Goal: Transaction & Acquisition: Purchase product/service

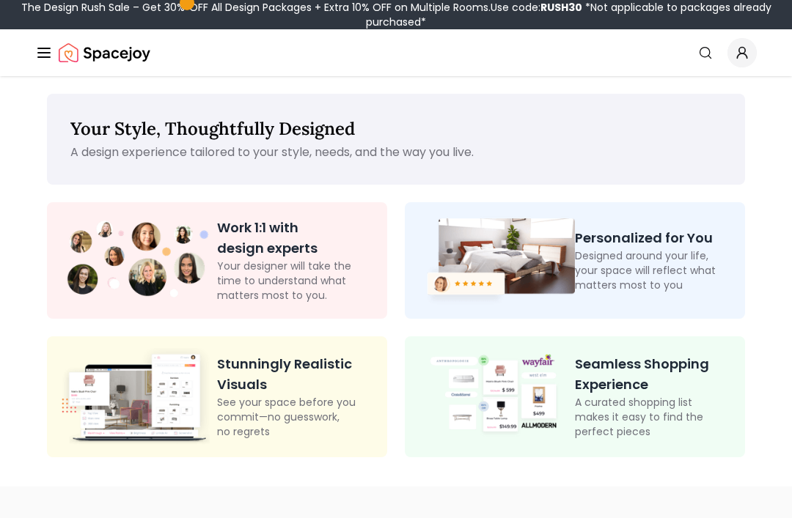
click at [676, 125] on p "Your Style, Thoughtfully Designed" at bounding box center [395, 128] width 651 height 23
click at [121, 56] on img "Spacejoy" at bounding box center [105, 52] width 92 height 29
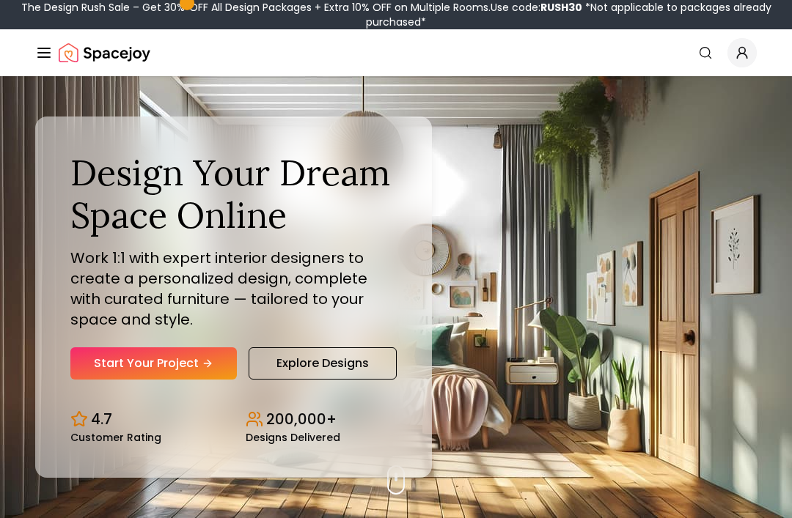
click at [171, 380] on link "Start Your Project" at bounding box center [153, 364] width 166 height 32
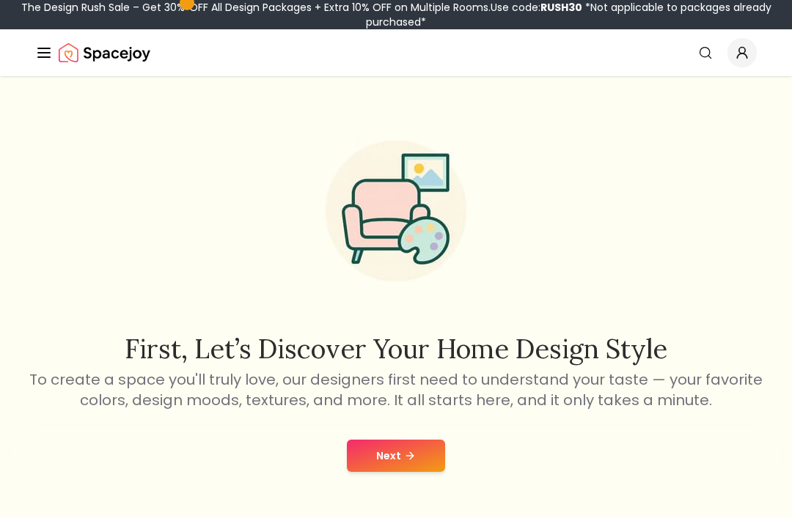
click at [389, 455] on button "Next" at bounding box center [396, 456] width 98 height 32
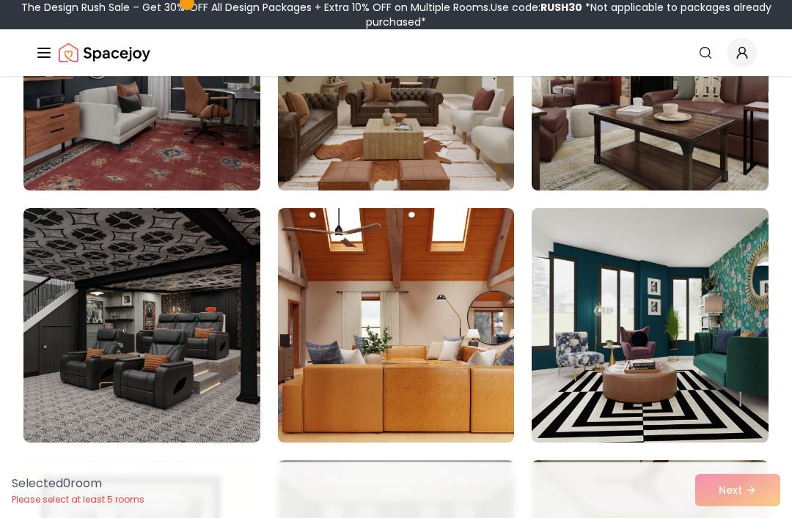
click at [111, 269] on img at bounding box center [141, 325] width 237 height 235
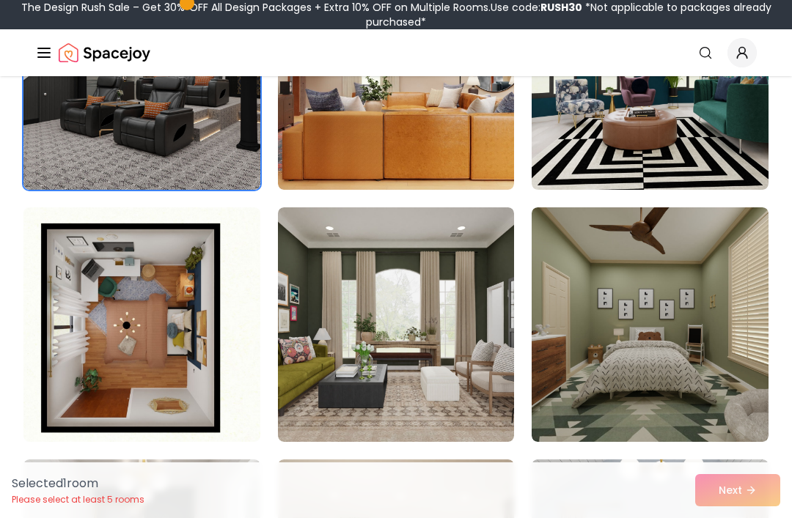
click at [707, 285] on img at bounding box center [650, 325] width 237 height 235
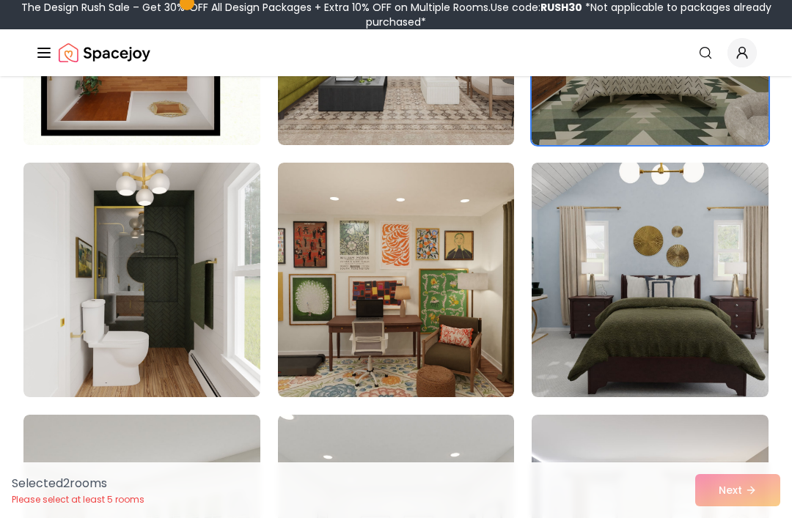
click at [706, 265] on img at bounding box center [650, 280] width 237 height 235
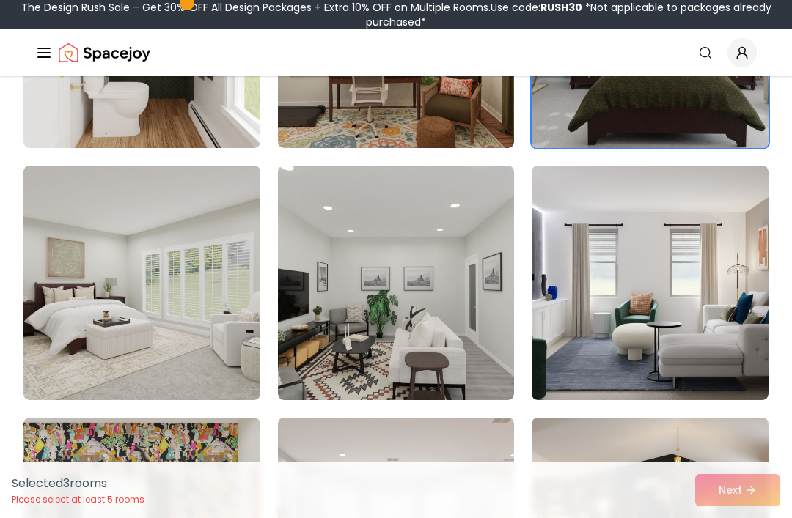
click at [162, 301] on img at bounding box center [141, 283] width 237 height 235
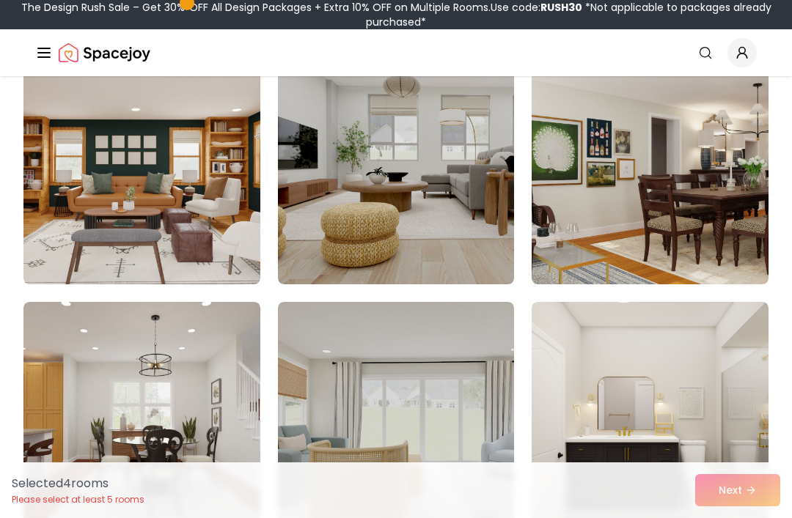
click at [428, 212] on img at bounding box center [396, 167] width 237 height 235
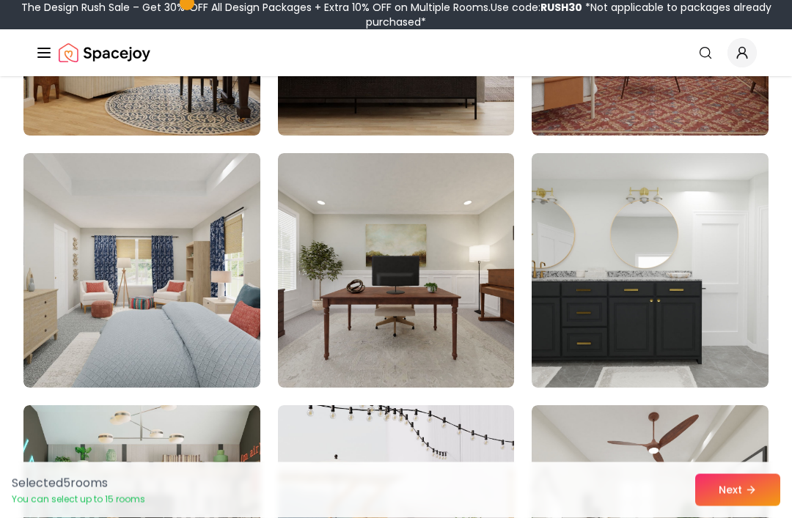
scroll to position [3344, 0]
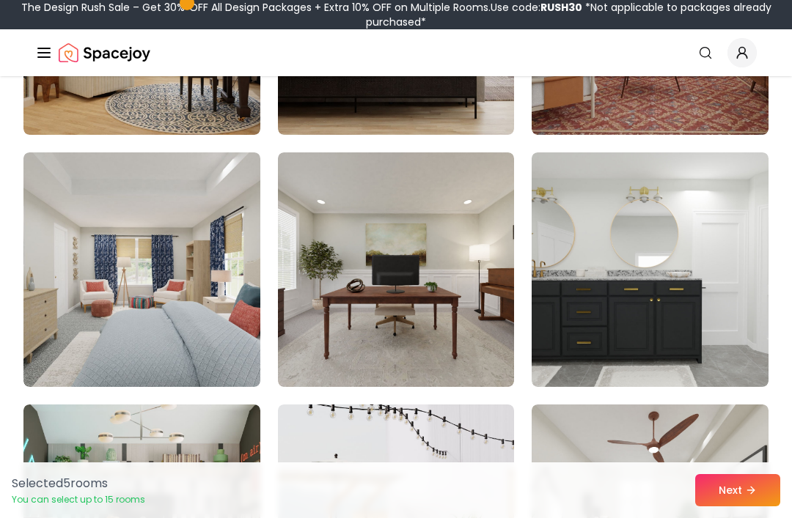
click at [213, 296] on img at bounding box center [141, 270] width 237 height 235
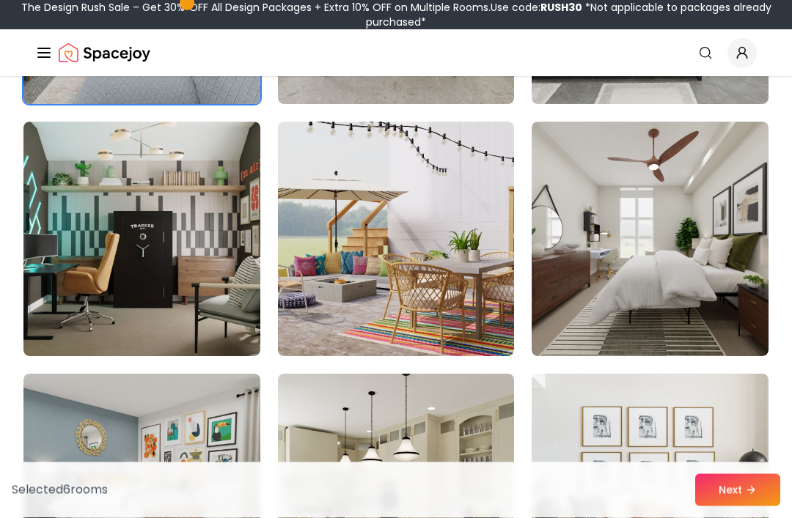
scroll to position [3641, 0]
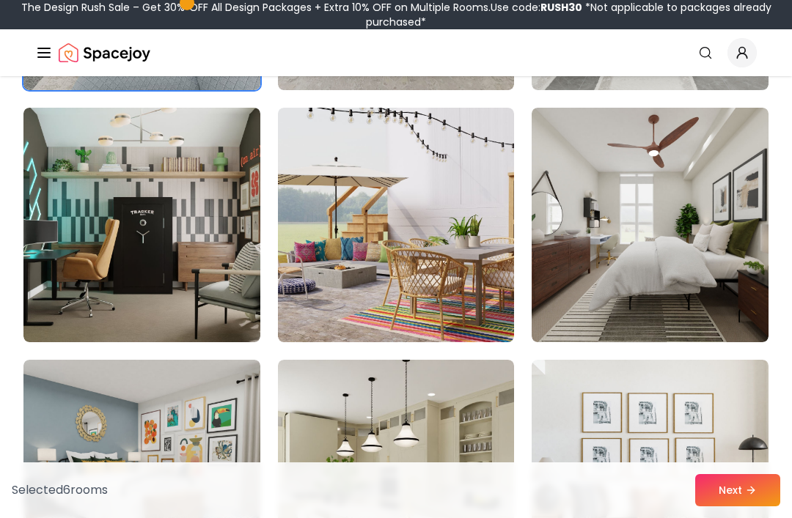
click at [717, 218] on img at bounding box center [650, 225] width 237 height 235
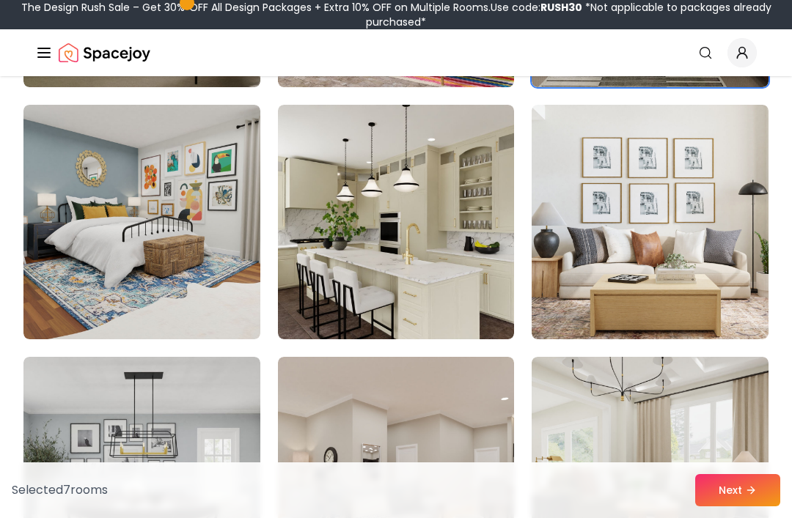
click at [197, 285] on img at bounding box center [141, 222] width 237 height 235
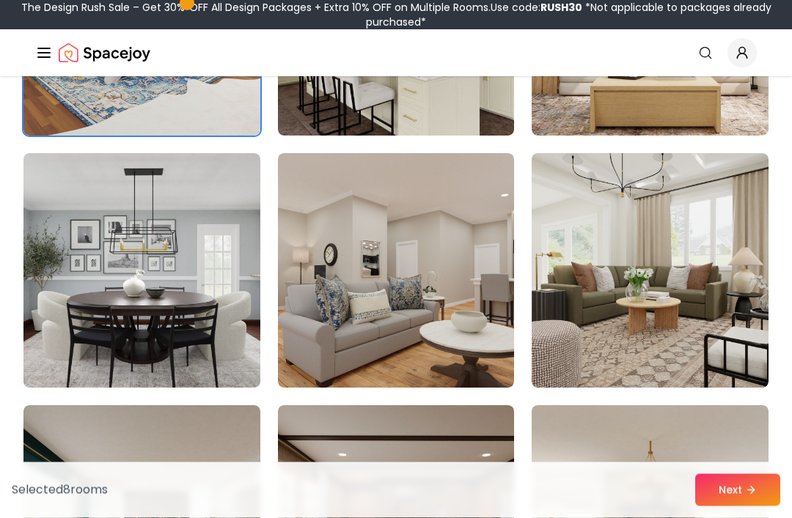
scroll to position [4162, 0]
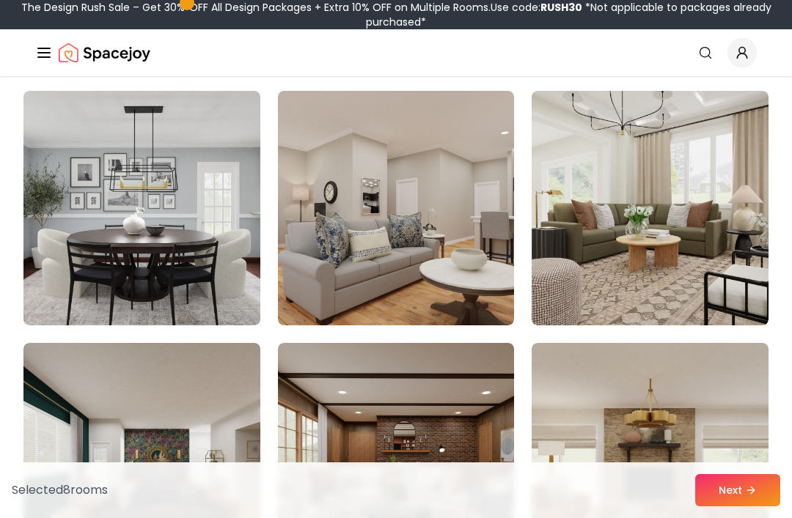
click at [752, 496] on icon at bounding box center [751, 491] width 12 height 12
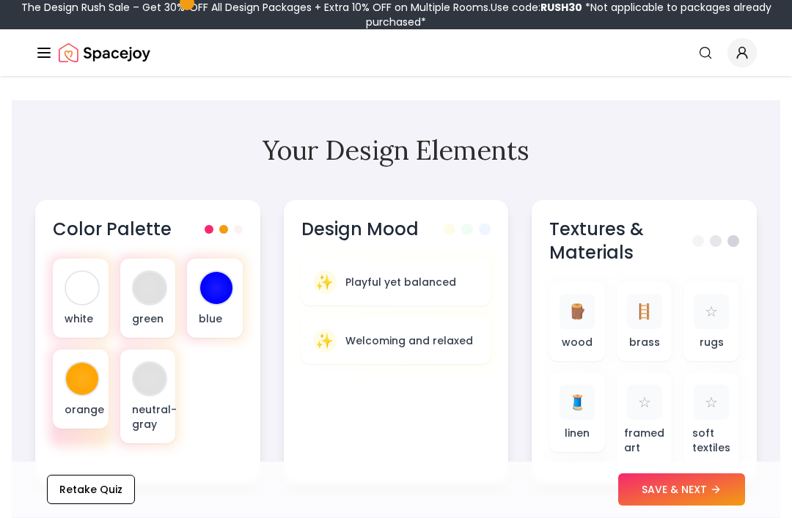
scroll to position [454, 0]
click at [236, 298] on div "blue" at bounding box center [215, 298] width 56 height 79
click at [202, 301] on div "blue" at bounding box center [215, 298] width 56 height 79
click at [228, 227] on span at bounding box center [223, 229] width 9 height 9
click at [107, 241] on div "Color Palette white green blue orange neutral-gray" at bounding box center [147, 342] width 225 height 285
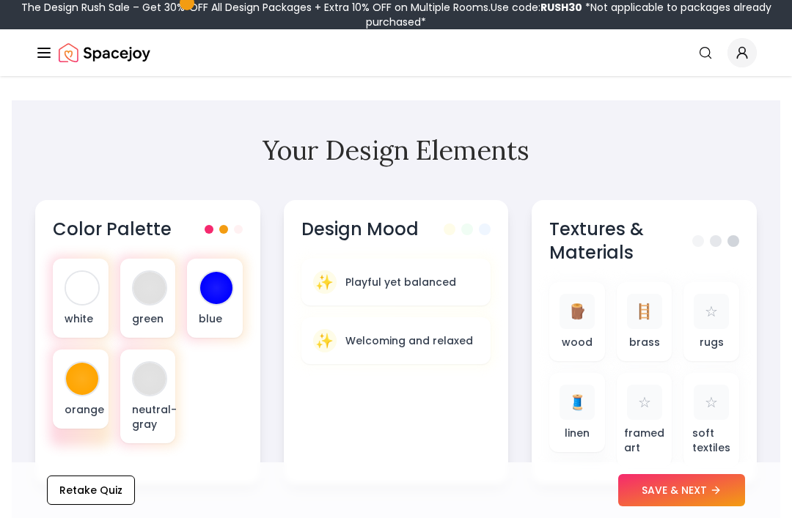
click at [216, 452] on div "Color Palette white green blue orange neutral-gray" at bounding box center [147, 342] width 225 height 285
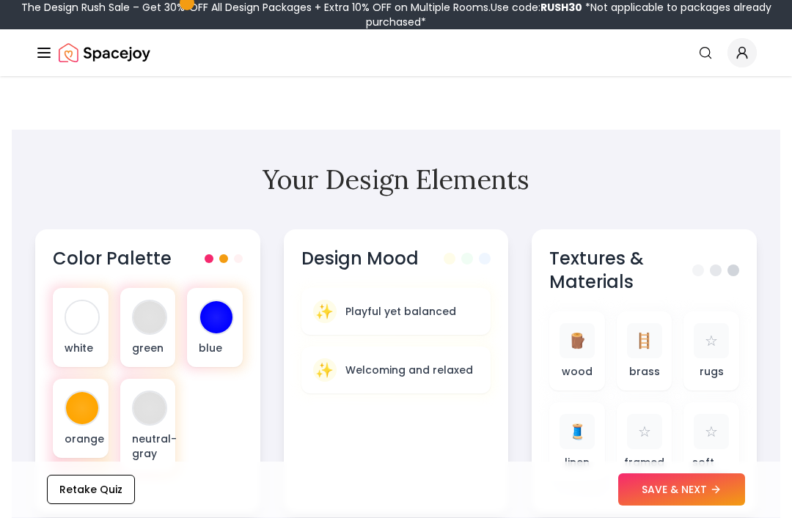
scroll to position [425, 0]
click at [568, 345] on span "🪵" at bounding box center [577, 341] width 18 height 21
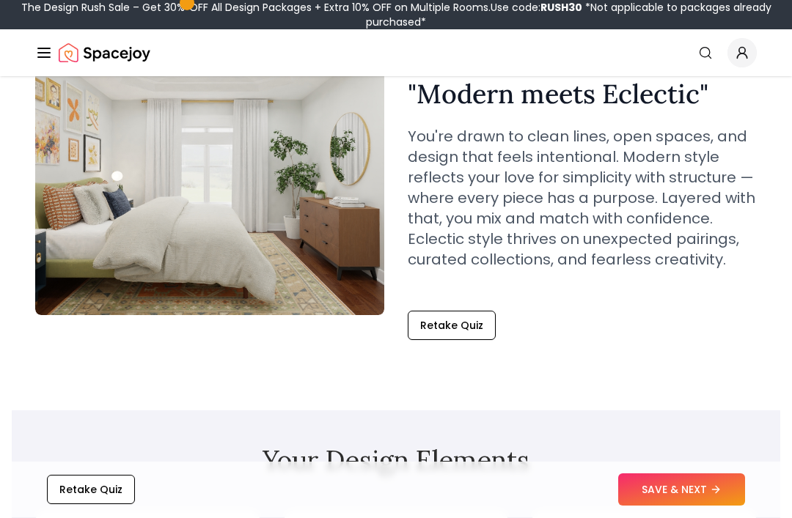
scroll to position [144, 0]
click at [722, 486] on icon at bounding box center [716, 491] width 12 height 12
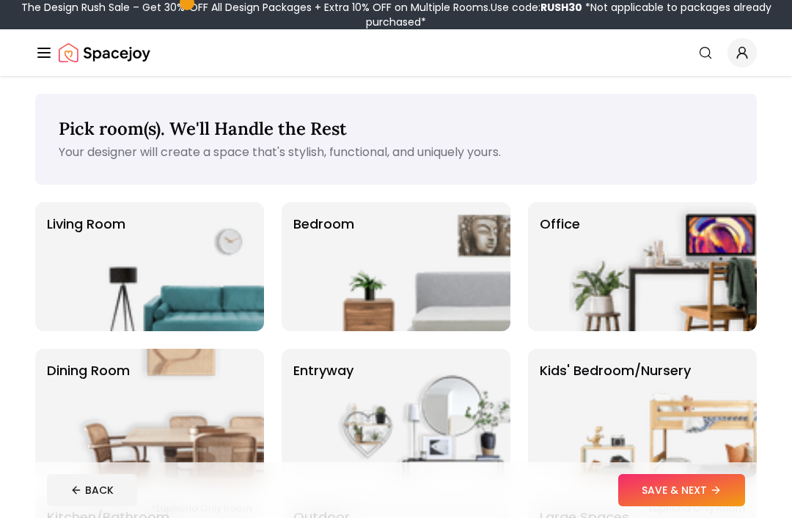
click at [447, 251] on img at bounding box center [417, 266] width 188 height 129
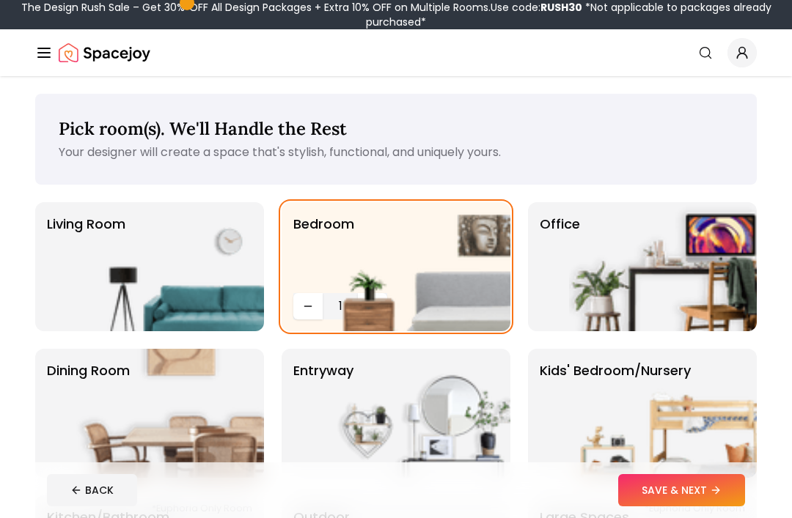
click at [725, 487] on button "SAVE & NEXT" at bounding box center [681, 490] width 127 height 32
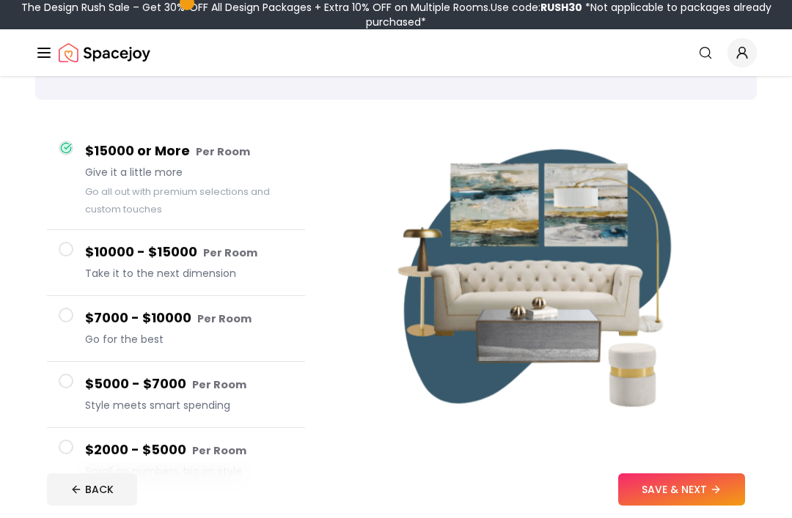
scroll to position [85, 0]
click at [716, 507] on button "SAVE & NEXT" at bounding box center [681, 490] width 127 height 32
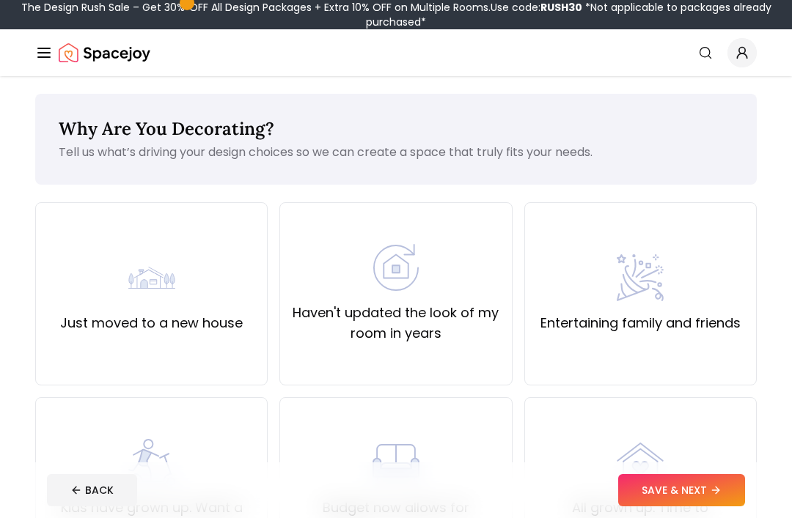
click at [433, 308] on label "Haven't updated the look of my room in years" at bounding box center [396, 323] width 208 height 41
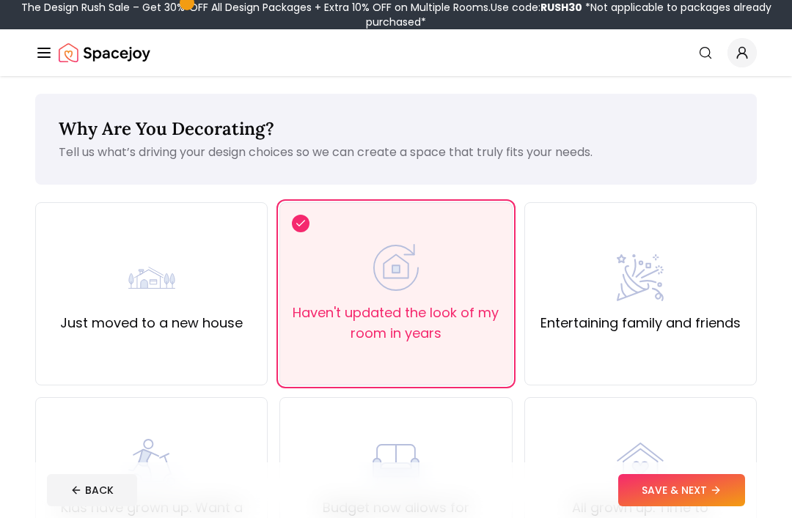
click at [727, 507] on button "SAVE & NEXT" at bounding box center [681, 490] width 127 height 32
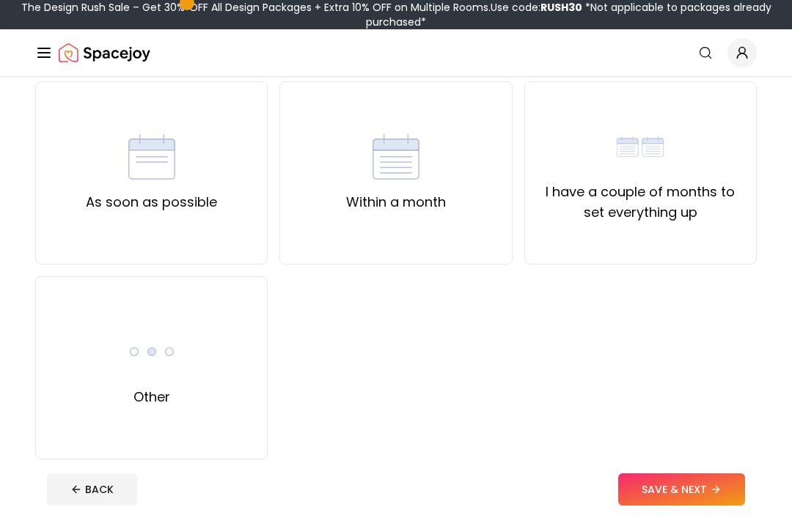
scroll to position [121, 0]
click at [172, 213] on div "As soon as possible" at bounding box center [151, 172] width 232 height 183
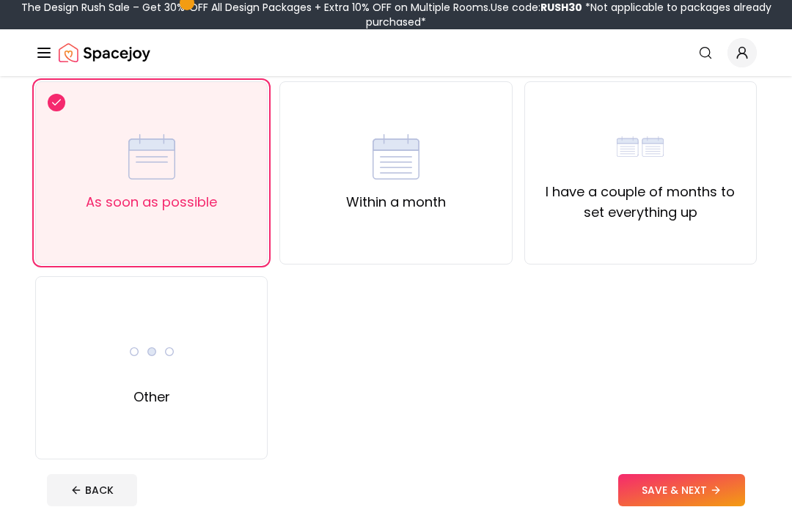
click at [722, 496] on icon at bounding box center [716, 491] width 12 height 12
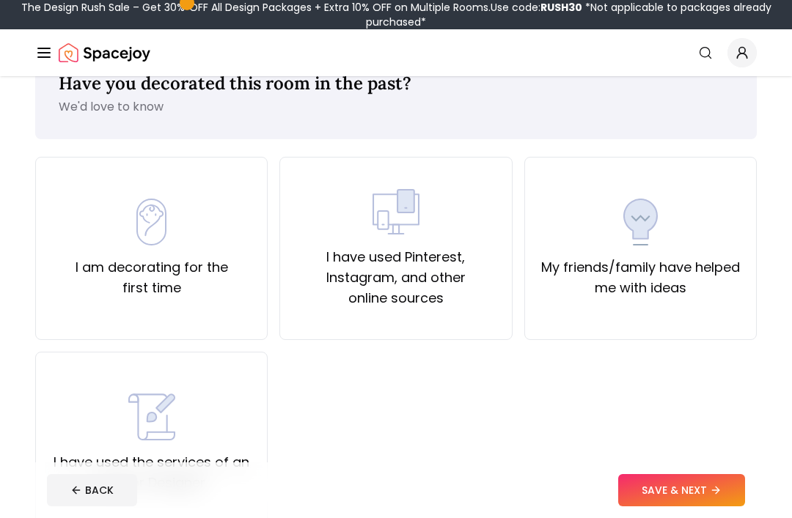
click at [708, 485] on button "SAVE & NEXT" at bounding box center [681, 490] width 127 height 32
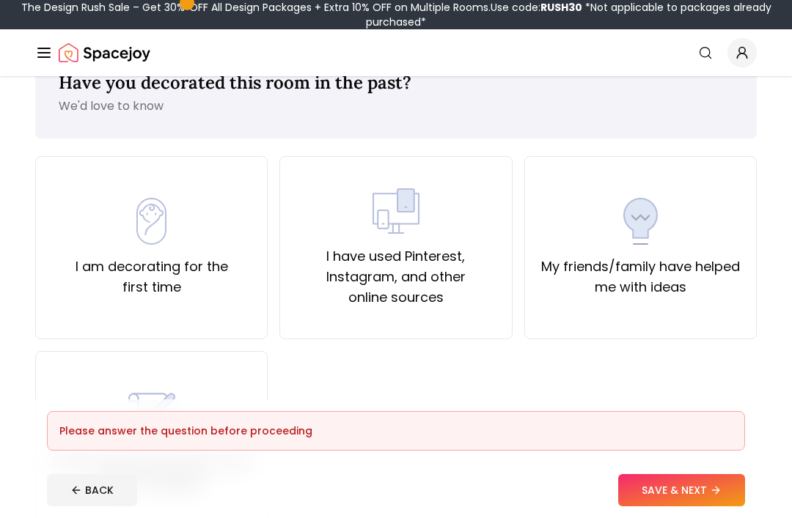
scroll to position [47, 0]
click at [147, 236] on img at bounding box center [151, 220] width 47 height 47
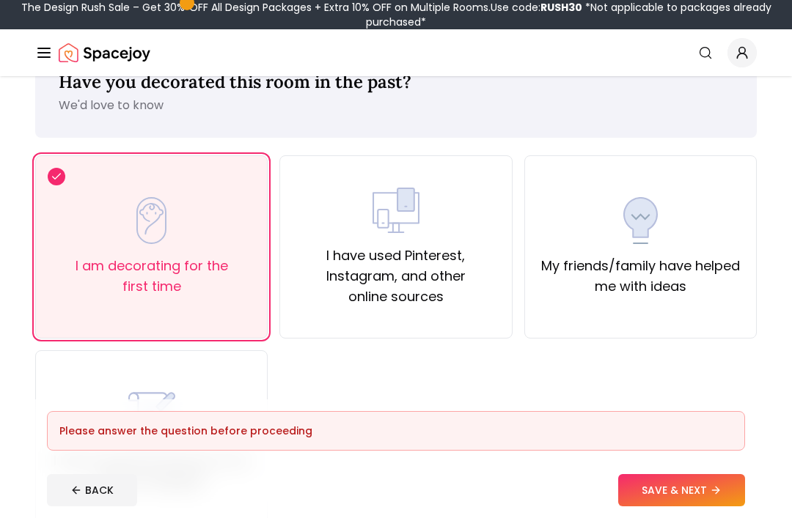
click at [712, 480] on button "SAVE & NEXT" at bounding box center [681, 490] width 127 height 32
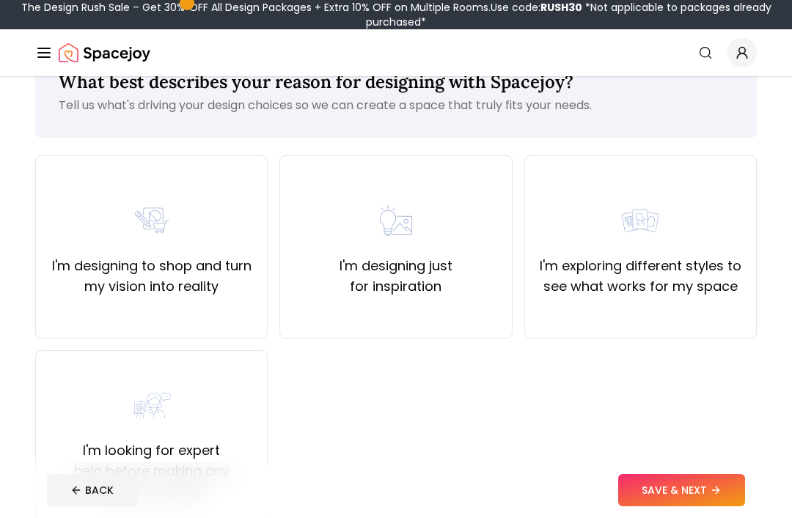
click at [342, 302] on div "I'm designing just for inspiration" at bounding box center [395, 246] width 232 height 183
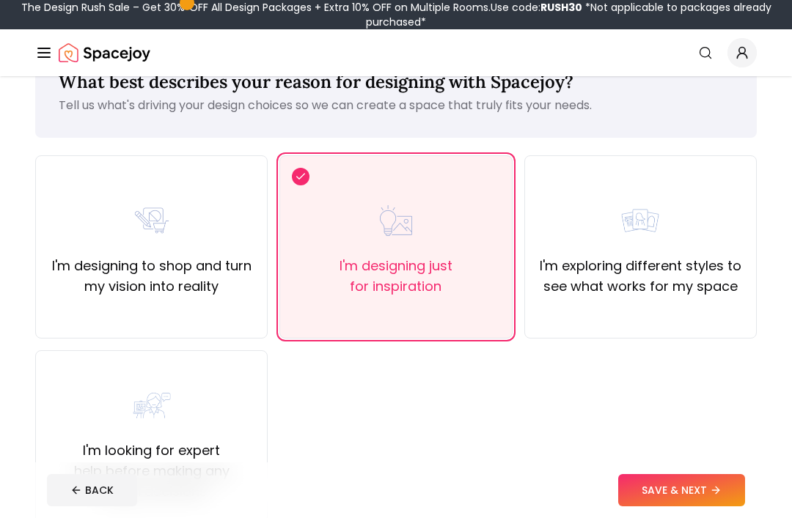
click at [703, 467] on footer "BACK SAVE & NEXT" at bounding box center [396, 491] width 722 height 56
click at [727, 491] on button "SAVE & NEXT" at bounding box center [681, 490] width 127 height 32
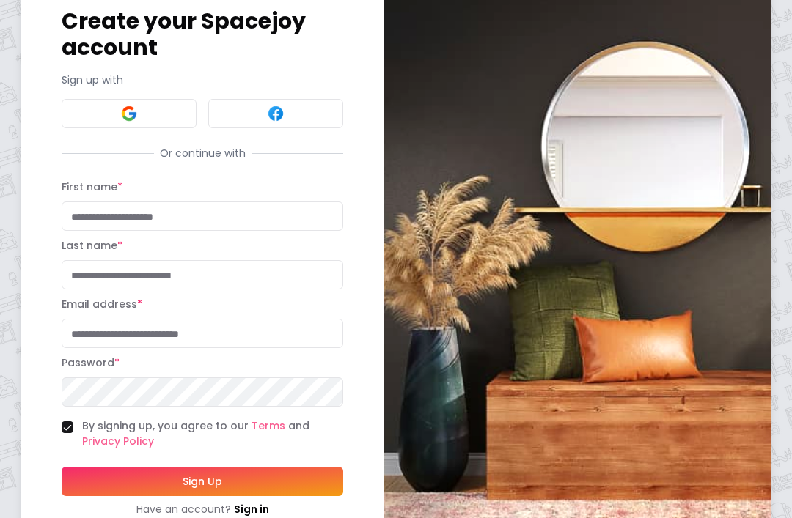
scroll to position [81, 0]
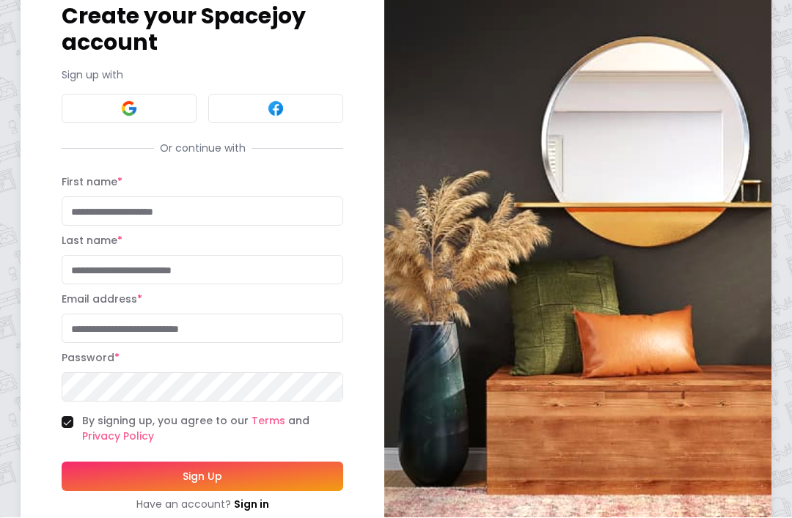
click at [287, 216] on input "First name *" at bounding box center [203, 211] width 282 height 29
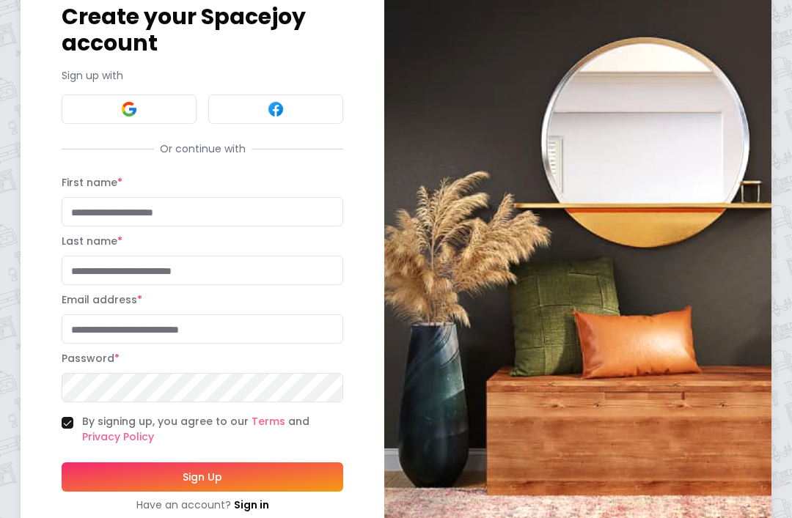
click at [303, 205] on input "First name *" at bounding box center [203, 211] width 282 height 29
type input "*****"
type input "********"
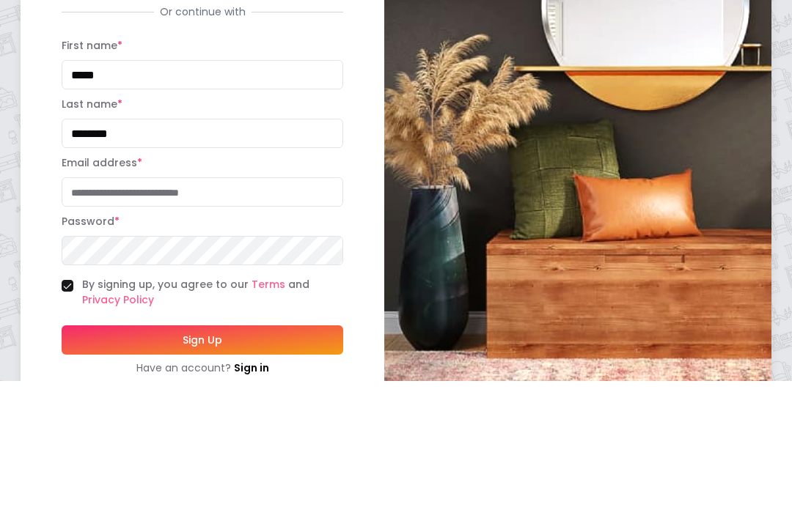
type input "**********"
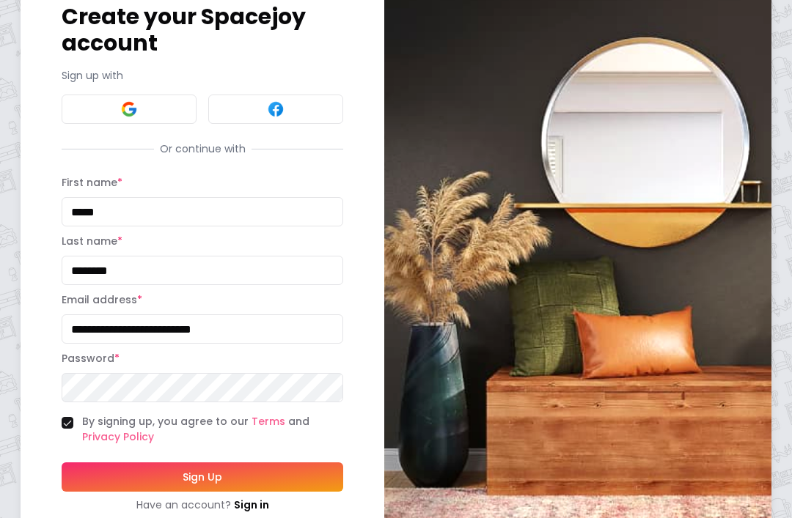
click at [276, 477] on button "Sign Up" at bounding box center [203, 477] width 282 height 29
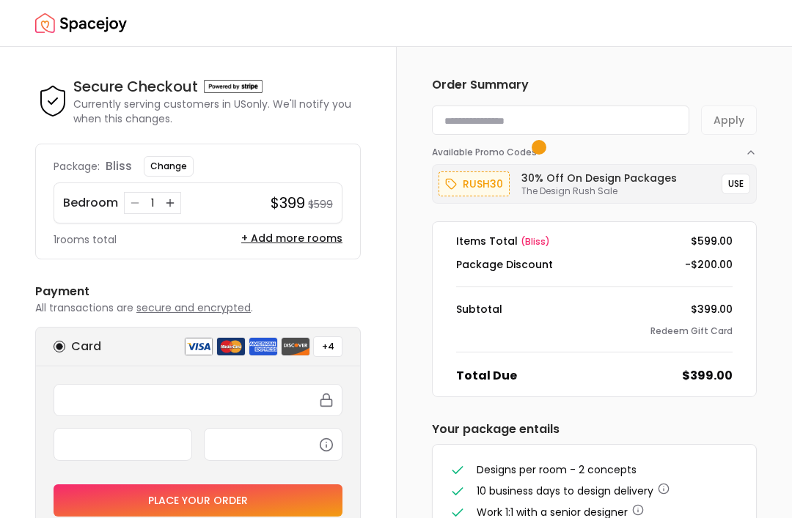
click at [548, 124] on input at bounding box center [560, 120] width 257 height 29
click at [724, 52] on div "Order Summary Apply Available Promo Codes rush30 30% Off on Design Packages The…" at bounding box center [594, 368] width 395 height 642
